Goal: Check status: Check status

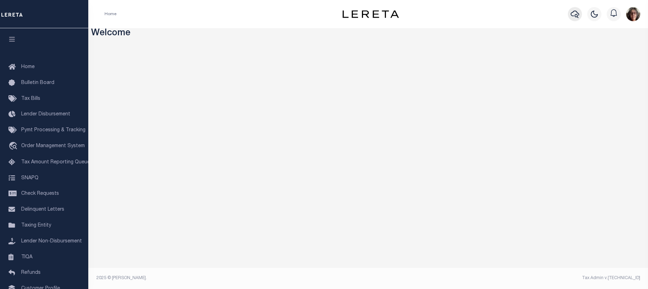
click at [572, 15] on icon "button" at bounding box center [575, 14] width 8 height 8
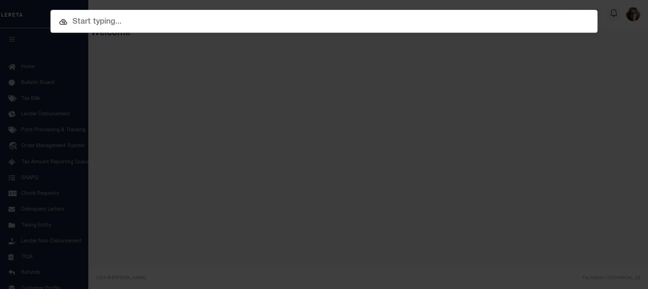
paste input "RPRCCYA002200"
type input "RPRCCYA002200"
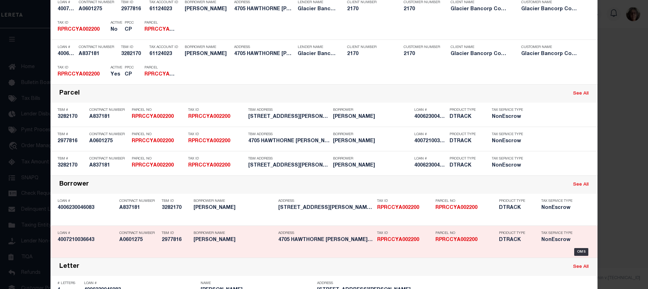
scroll to position [71, 0]
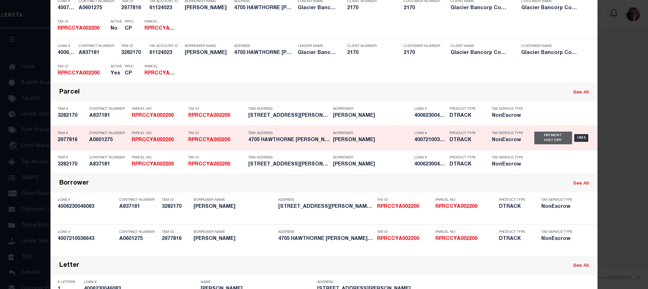
click at [543, 137] on div "Payment History" at bounding box center [553, 138] width 38 height 13
